Goal: Task Accomplishment & Management: Manage account settings

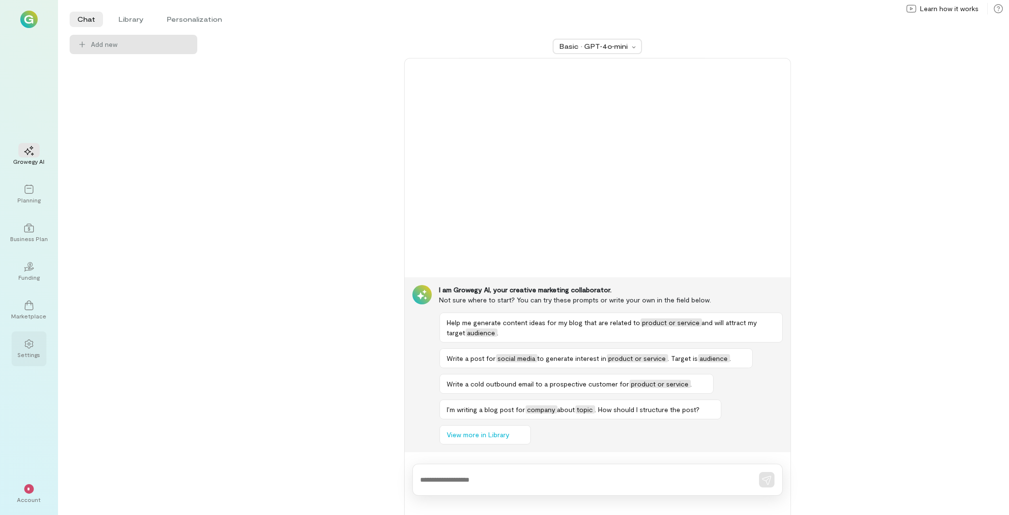
click at [43, 350] on div "Settings" at bounding box center [29, 349] width 35 height 35
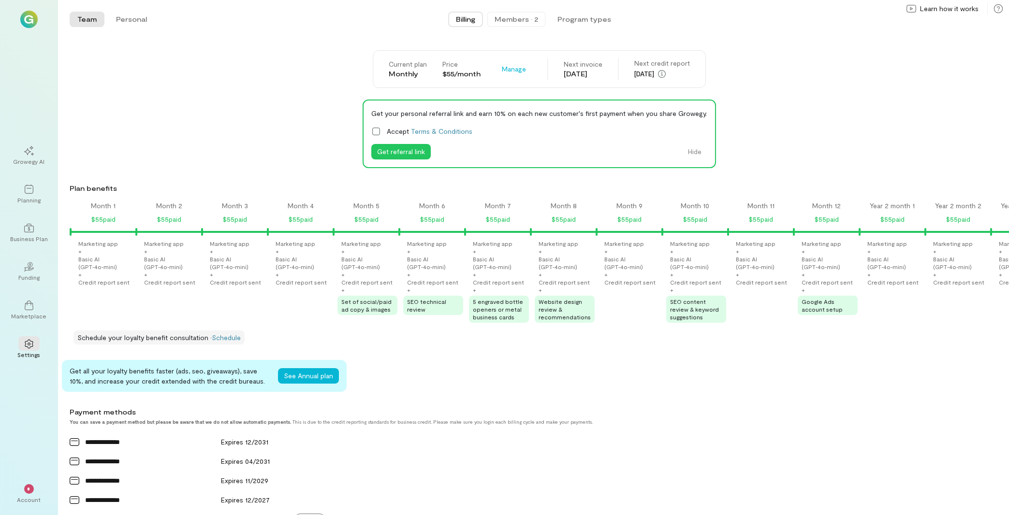
scroll to position [0, 709]
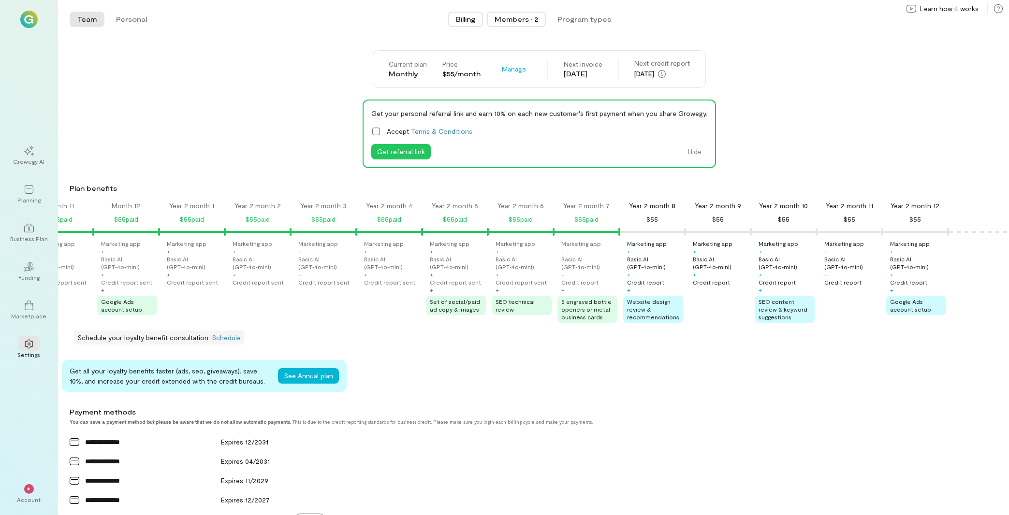
click at [524, 18] on div "Members · 2" at bounding box center [515, 19] width 43 height 10
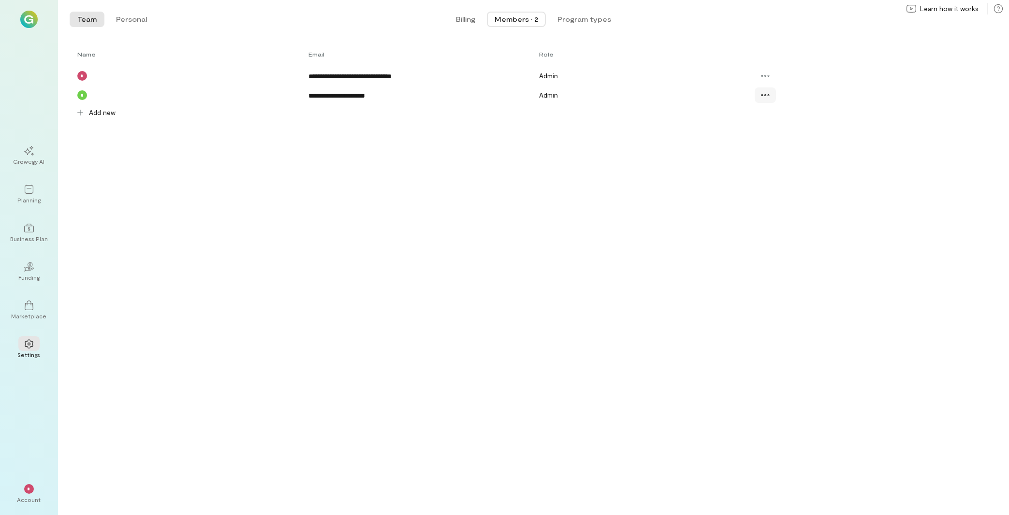
click at [772, 94] on div at bounding box center [764, 94] width 21 height 15
click at [809, 158] on span "Resend invite" at bounding box center [796, 155] width 41 height 10
click at [467, 20] on span "Billing" at bounding box center [465, 19] width 19 height 10
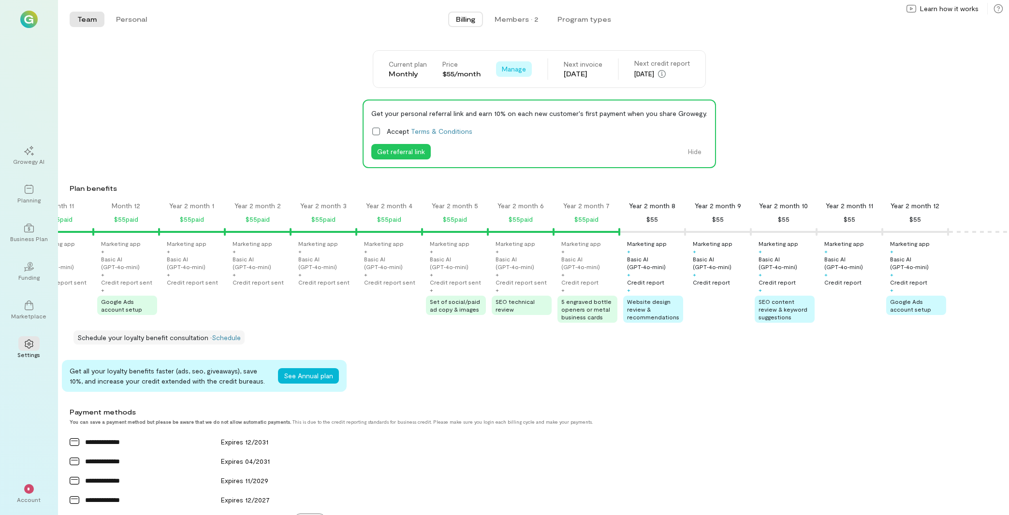
click at [503, 70] on span "Manage" at bounding box center [514, 69] width 24 height 10
click at [529, 112] on span "Cancel plan" at bounding box center [536, 109] width 36 height 10
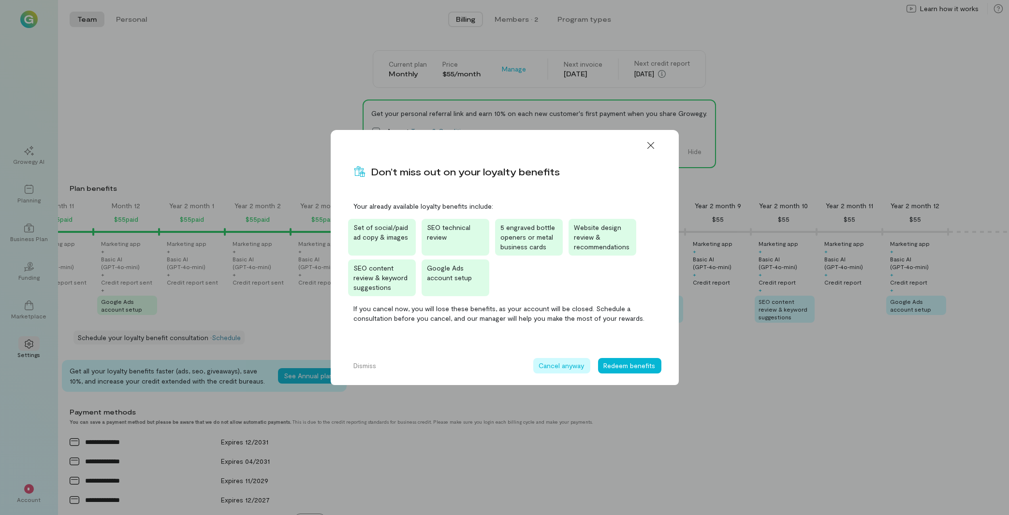
click at [550, 366] on button "Cancel anyway" at bounding box center [561, 365] width 57 height 15
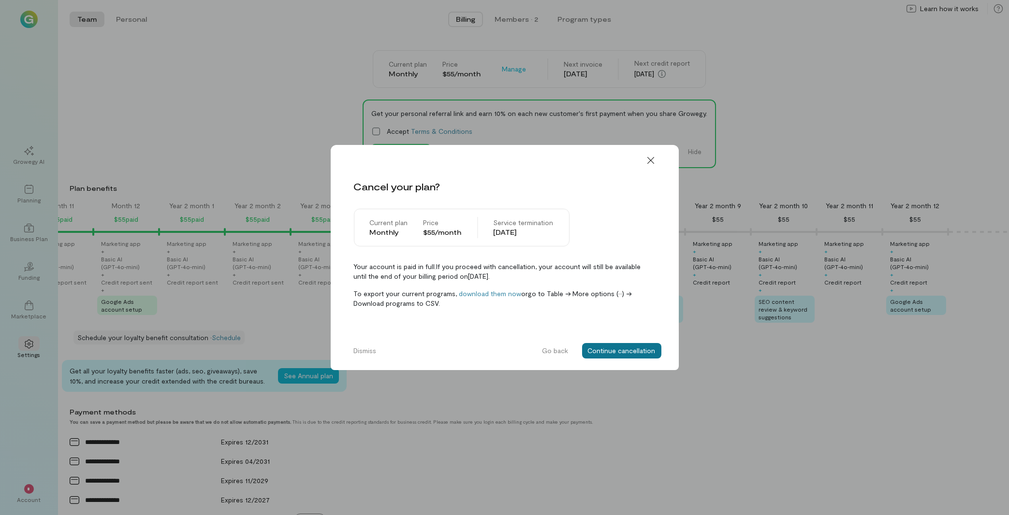
click at [619, 349] on button "Continue cancellation" at bounding box center [621, 350] width 79 height 15
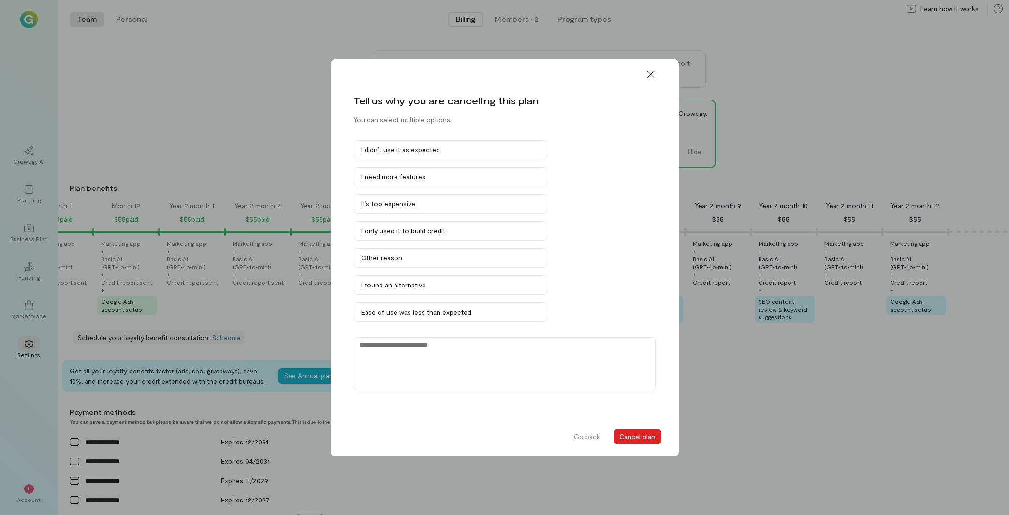
click at [637, 437] on button "Cancel plan" at bounding box center [637, 436] width 47 height 15
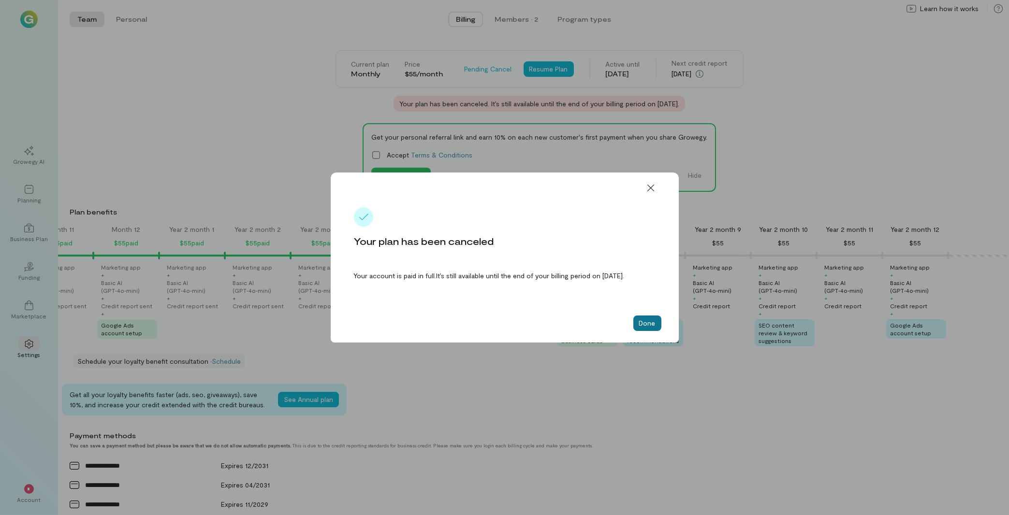
click at [647, 324] on button "Done" at bounding box center [647, 323] width 28 height 15
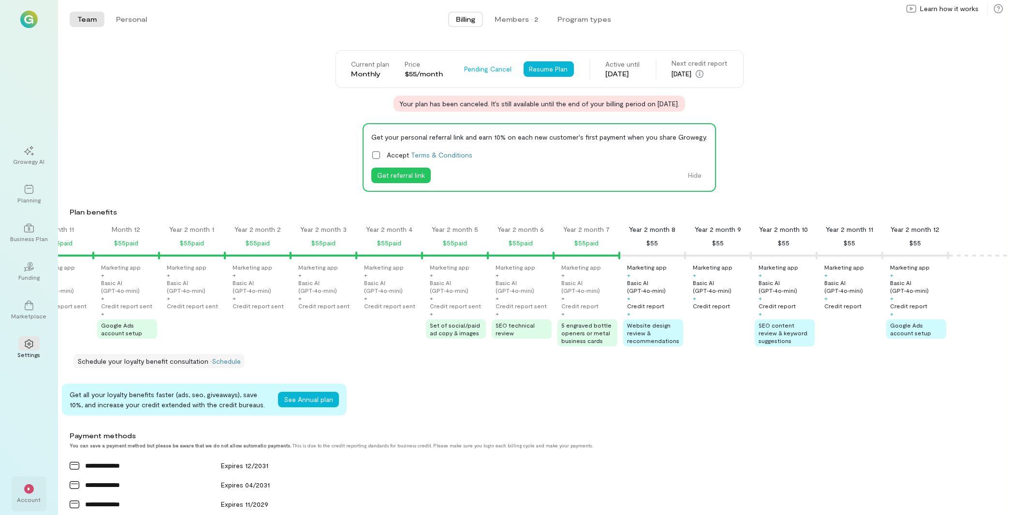
click at [28, 489] on span "*" at bounding box center [29, 489] width 4 height 6
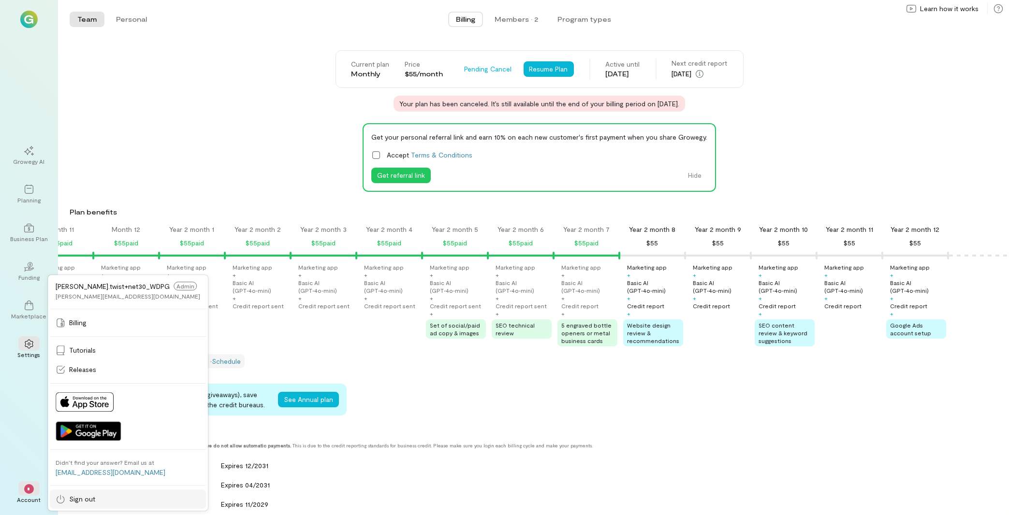
click at [67, 498] on div "Sign out" at bounding box center [128, 499] width 145 height 10
